Goal: Transaction & Acquisition: Purchase product/service

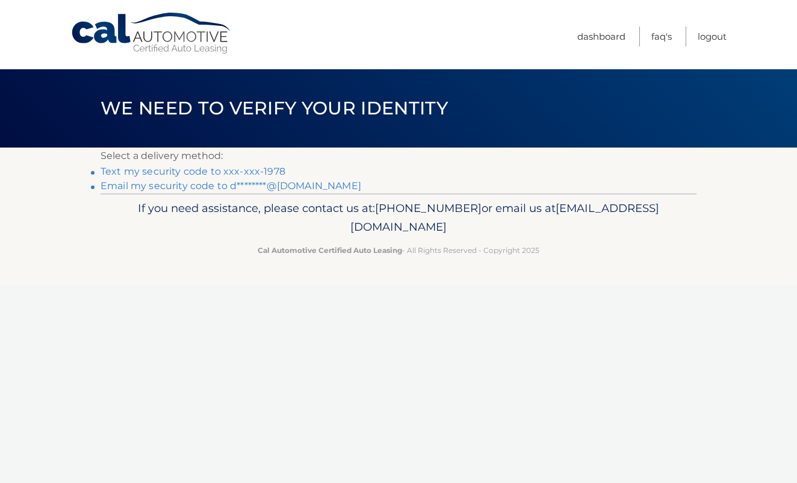
click at [233, 172] on link "Text my security code to xxx-xxx-1978" at bounding box center [193, 171] width 185 height 11
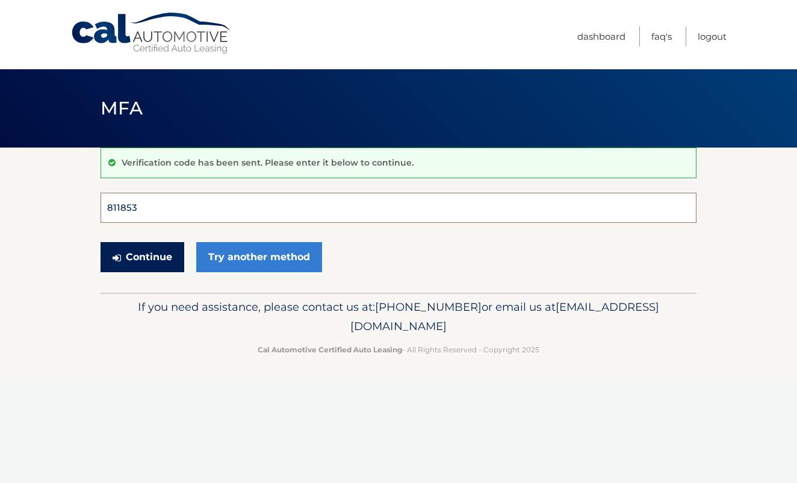
type input "811853"
click at [142, 256] on button "Continue" at bounding box center [143, 257] width 84 height 30
click at [155, 263] on button "Continue" at bounding box center [143, 257] width 84 height 30
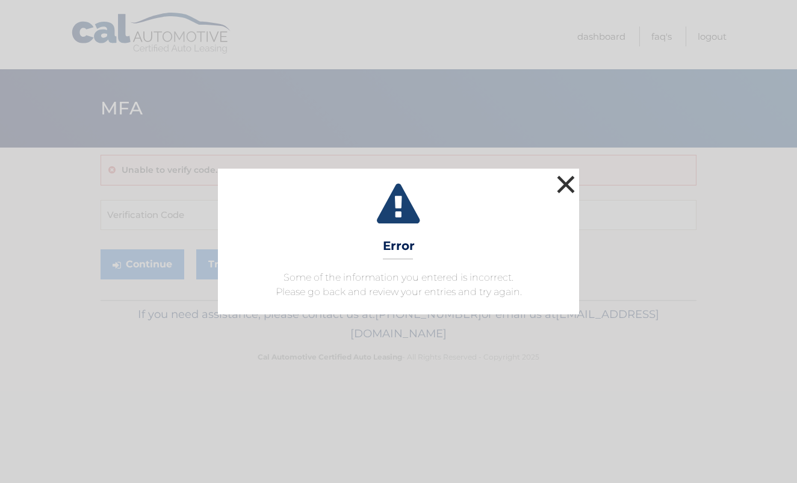
click at [565, 187] on button "×" at bounding box center [566, 184] width 24 height 24
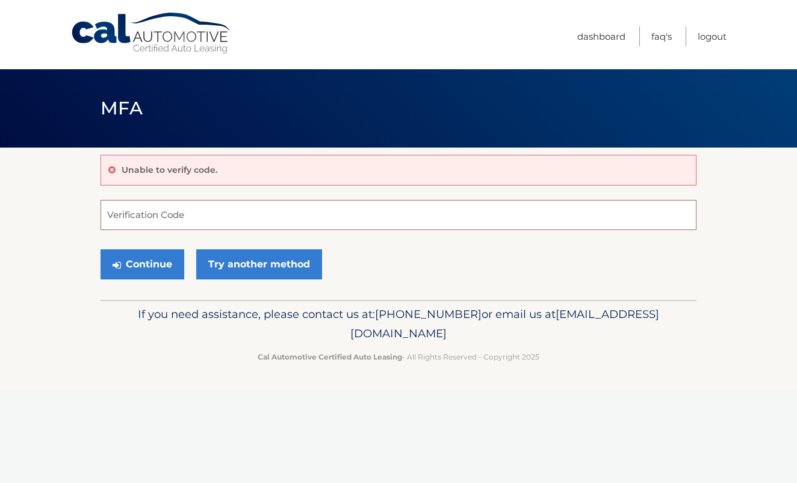
click at [160, 218] on input "Verification Code" at bounding box center [399, 215] width 596 height 30
click at [128, 260] on button "Continue" at bounding box center [143, 264] width 84 height 30
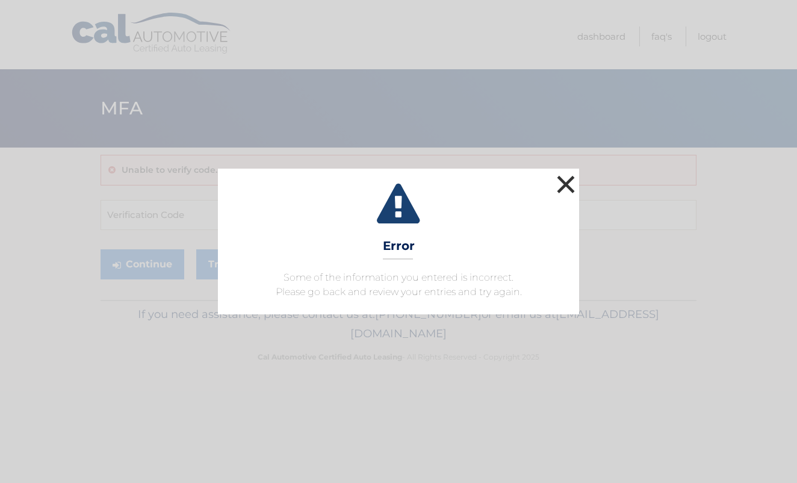
click at [568, 186] on button "×" at bounding box center [566, 184] width 24 height 24
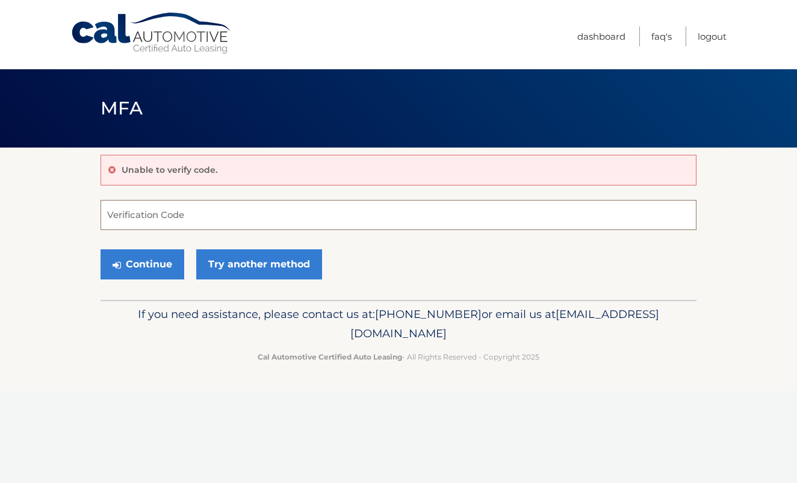
click at [165, 220] on input "Verification Code" at bounding box center [399, 215] width 596 height 30
click at [256, 276] on link "Try another method" at bounding box center [259, 264] width 126 height 30
click at [167, 229] on form "Verification Code Continue Try another method" at bounding box center [399, 242] width 596 height 85
click at [167, 222] on input "Verification Code" at bounding box center [399, 215] width 596 height 30
type input "846724"
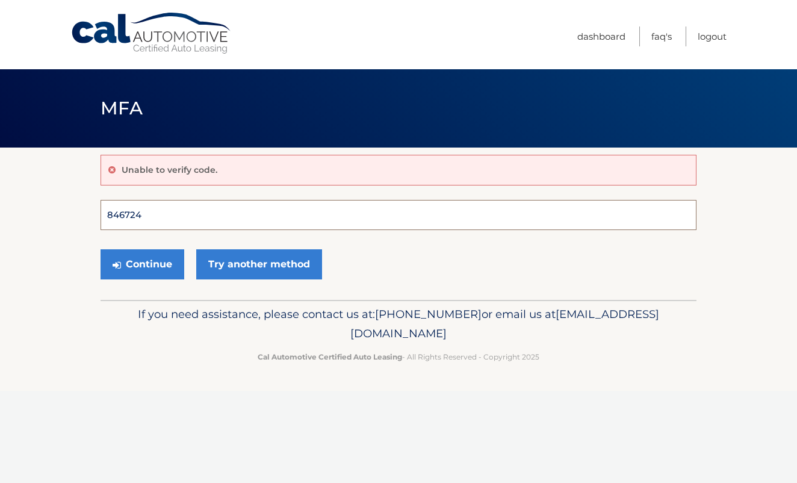
click at [142, 264] on button "Continue" at bounding box center [143, 264] width 84 height 30
click at [704, 36] on link "Logout" at bounding box center [712, 36] width 29 height 20
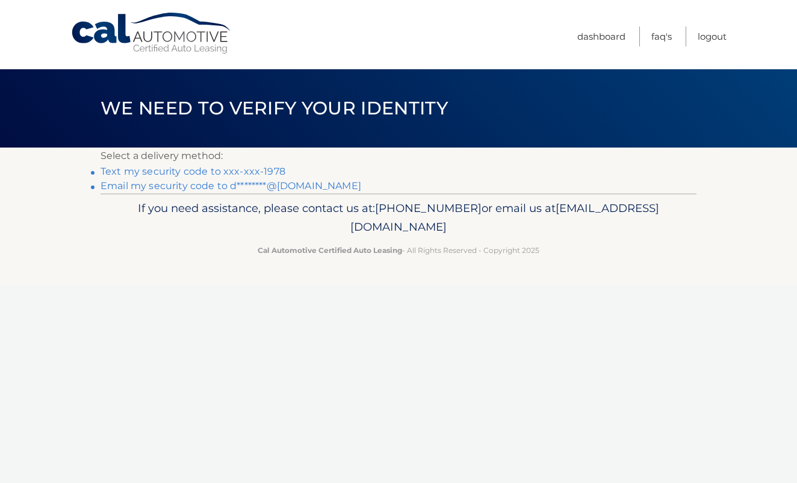
click at [202, 173] on link "Text my security code to xxx-xxx-1978" at bounding box center [193, 171] width 185 height 11
click at [226, 170] on link "Text my security code to xxx-xxx-1978" at bounding box center [193, 171] width 185 height 11
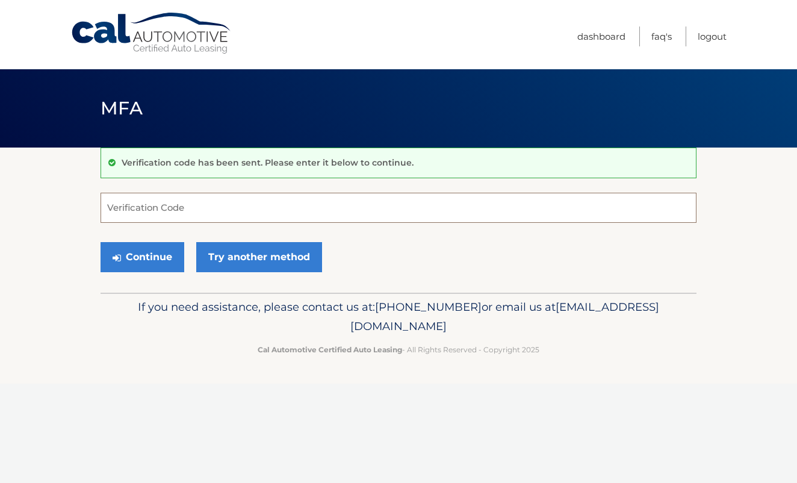
click at [168, 197] on input "Verification Code" at bounding box center [399, 208] width 596 height 30
type input "708734"
click at [143, 255] on button "Continue" at bounding box center [143, 257] width 84 height 30
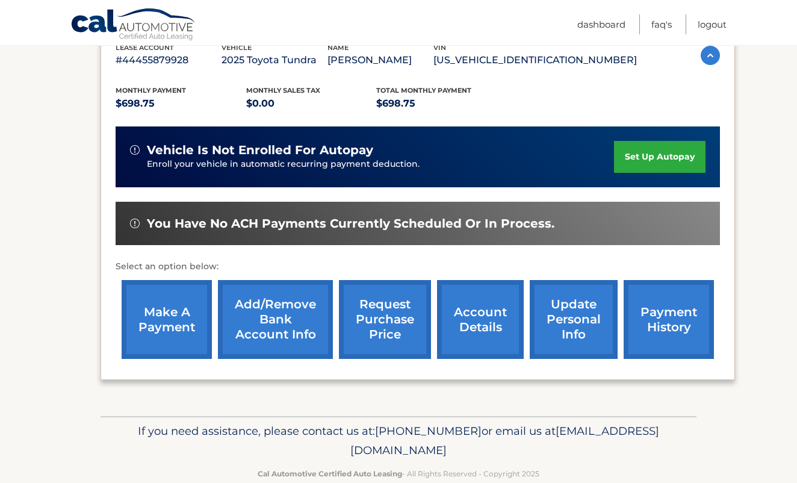
scroll to position [222, 0]
click at [178, 313] on link "make a payment" at bounding box center [167, 319] width 90 height 79
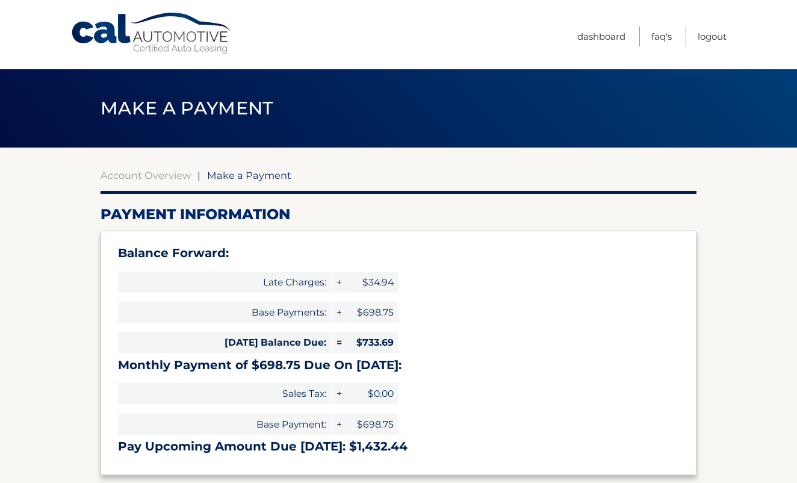
select select "NzM3YTQzNGMtY2I3Zi00MTNlLWI5ZjEtM2EzZmE1ZDMyYTQ5"
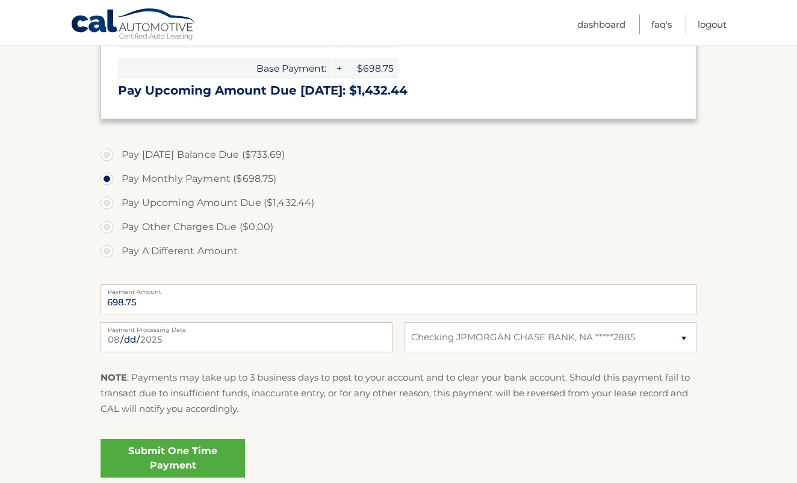
scroll to position [361, 0]
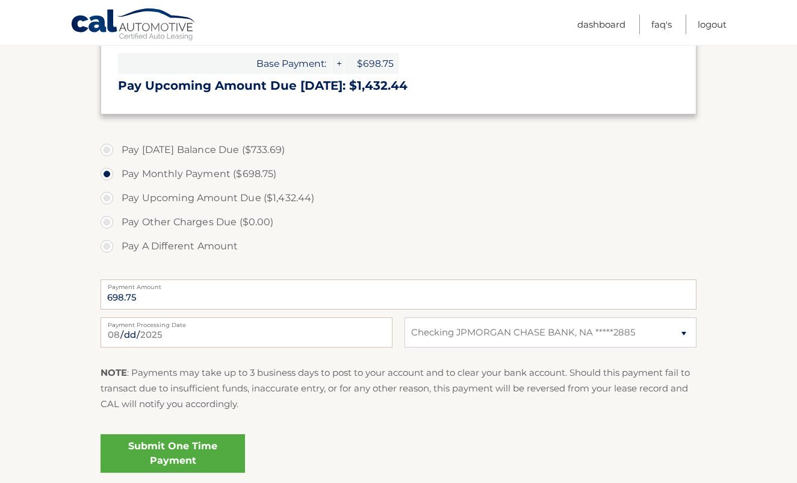
click at [159, 452] on link "Submit One Time Payment" at bounding box center [173, 453] width 145 height 39
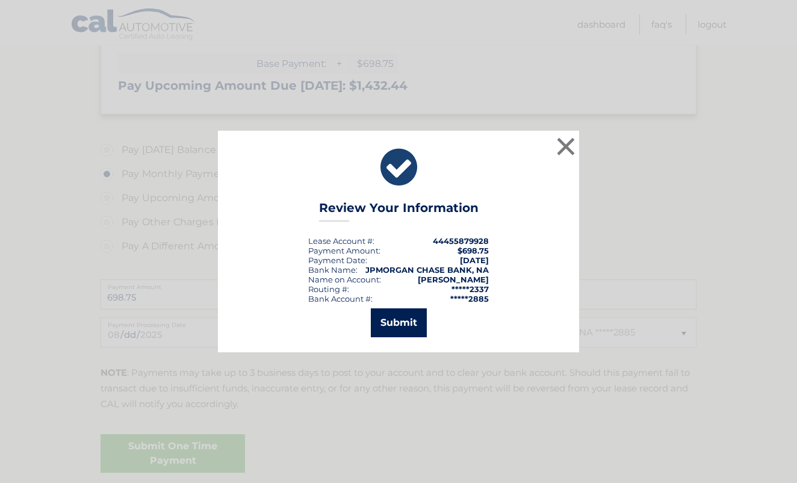
click at [396, 320] on button "Submit" at bounding box center [399, 322] width 56 height 29
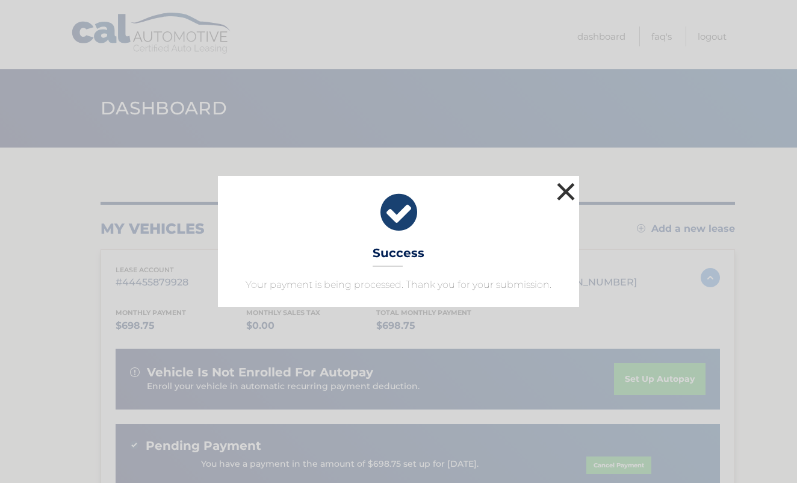
click at [565, 189] on button "×" at bounding box center [566, 191] width 24 height 24
